Goal: Navigation & Orientation: Find specific page/section

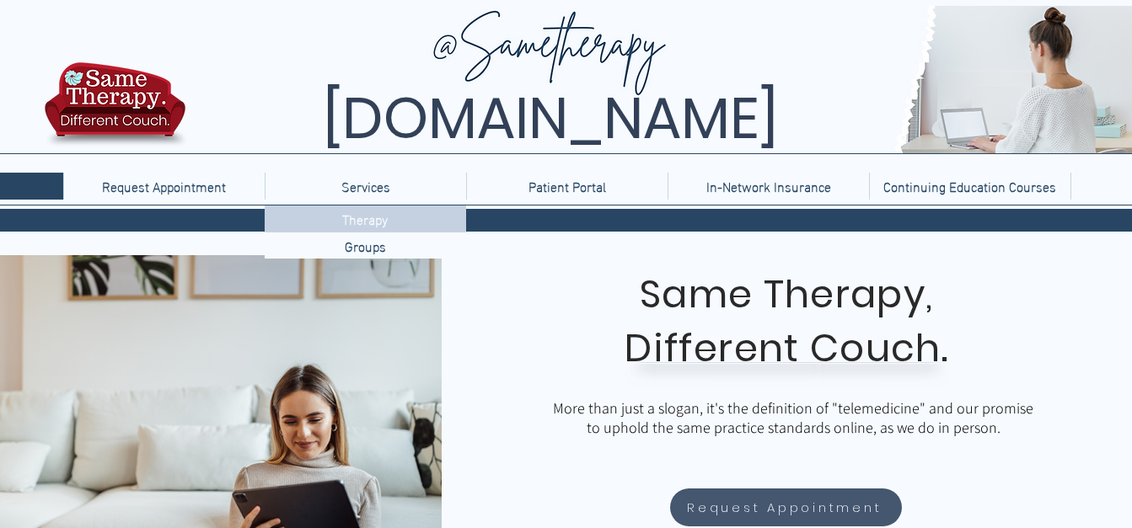
click at [361, 213] on p "Therapy" at bounding box center [364, 219] width 59 height 26
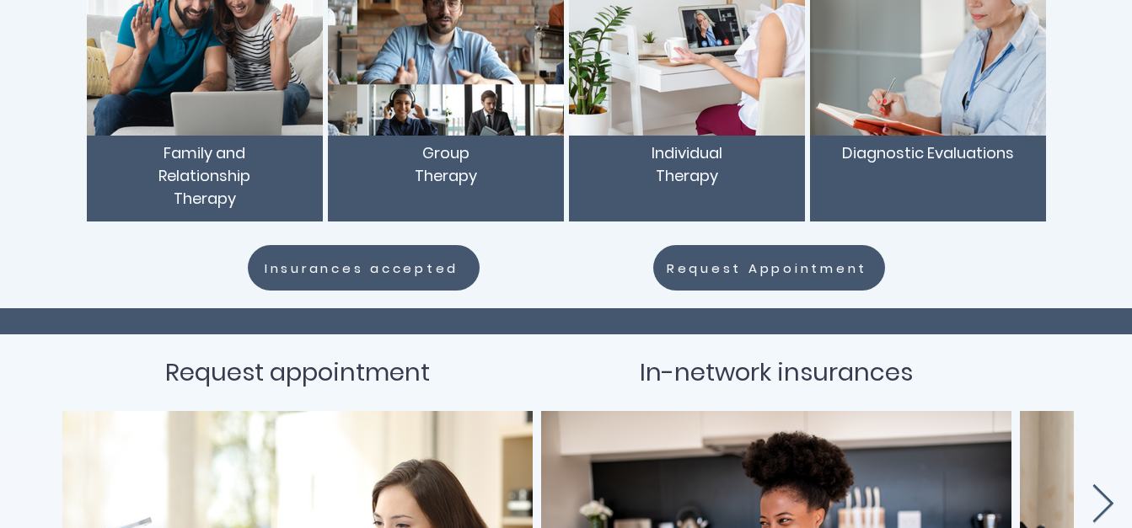
scroll to position [421, 0]
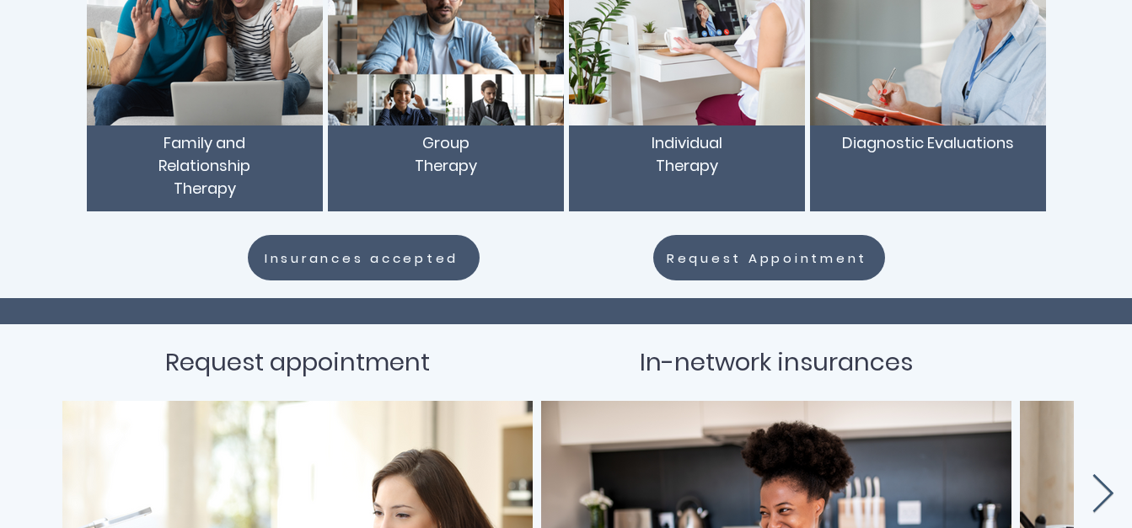
click at [899, 146] on span "Diagnostic Evaluations" at bounding box center [928, 142] width 172 height 21
click at [748, 169] on p "Individual Therapy" at bounding box center [686, 154] width 219 height 46
click at [673, 176] on p "Individual Therapy" at bounding box center [686, 154] width 219 height 46
click at [881, 142] on span "Diagnostic Evaluations" at bounding box center [928, 142] width 172 height 21
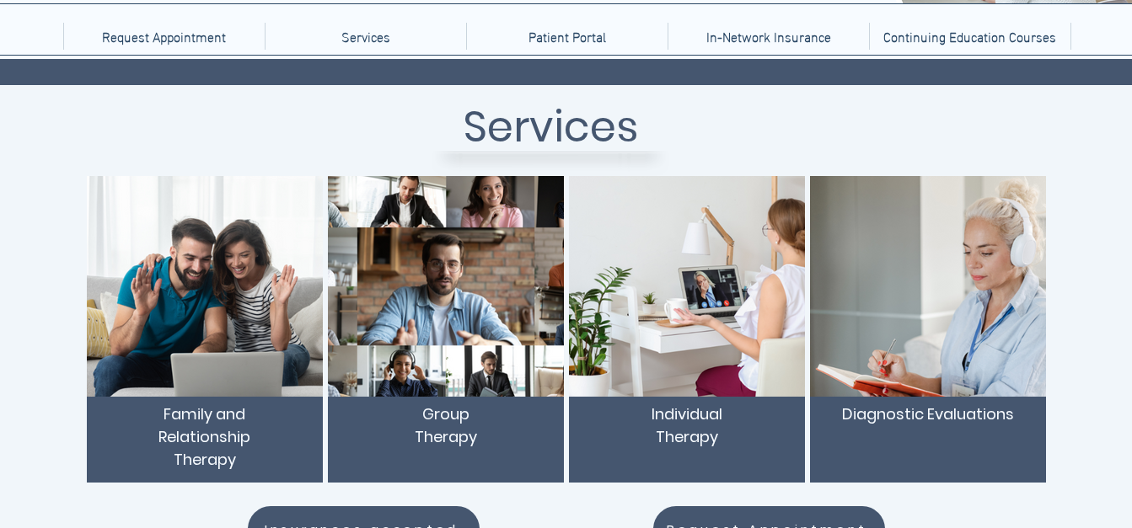
scroll to position [0, 0]
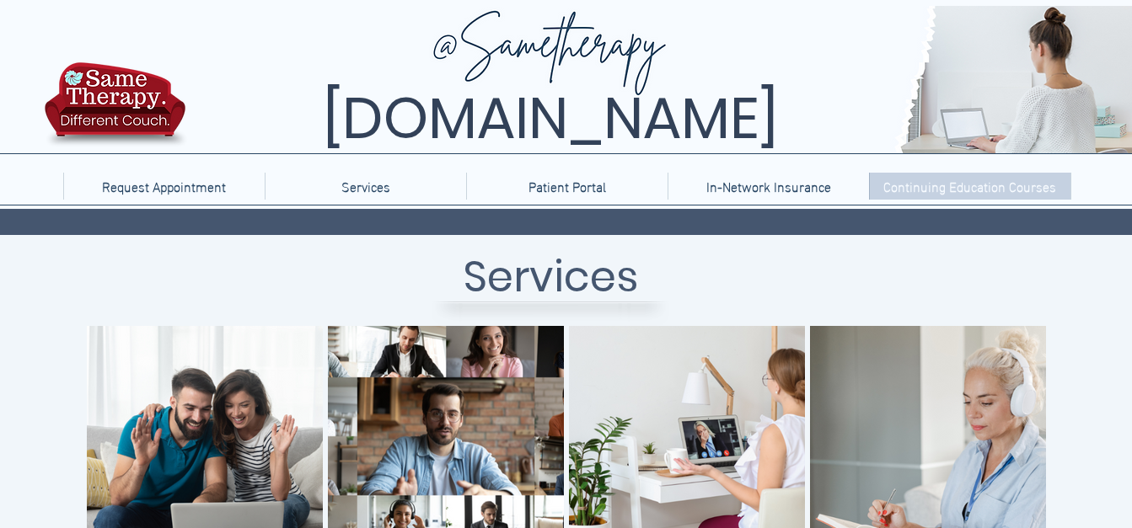
click at [997, 192] on p "Continuing Education Courses" at bounding box center [970, 186] width 190 height 27
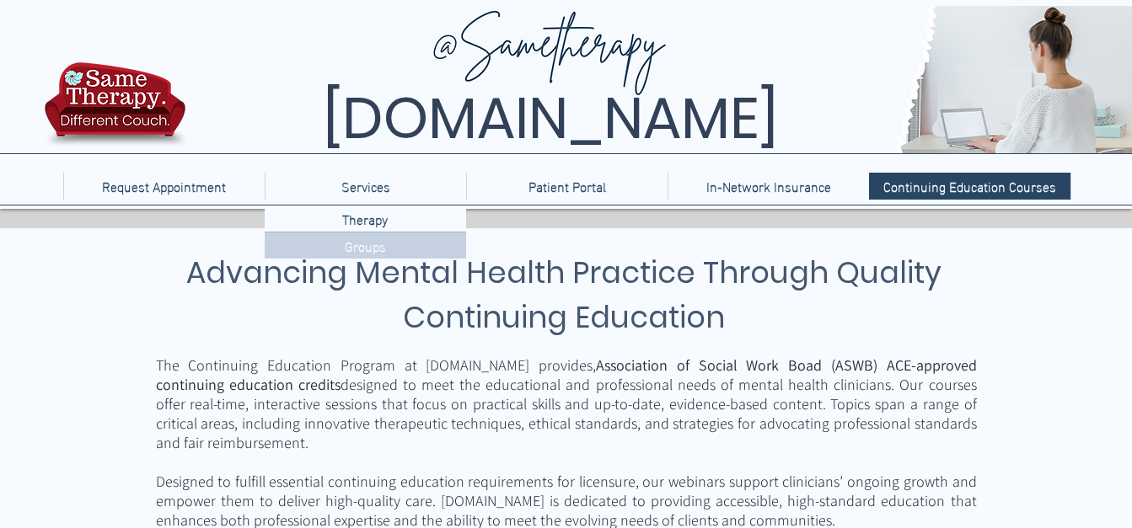
click at [384, 242] on p "Groups" at bounding box center [365, 246] width 55 height 26
